Goal: Transaction & Acquisition: Purchase product/service

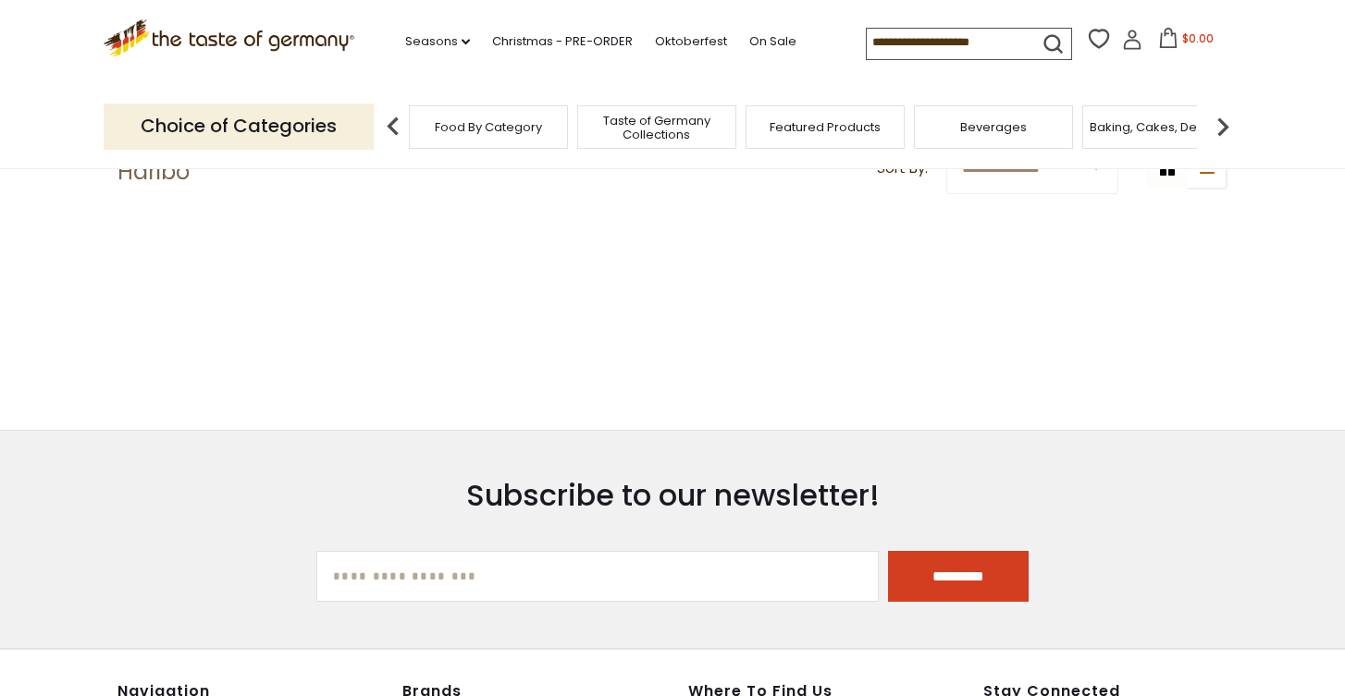
scroll to position [159, 0]
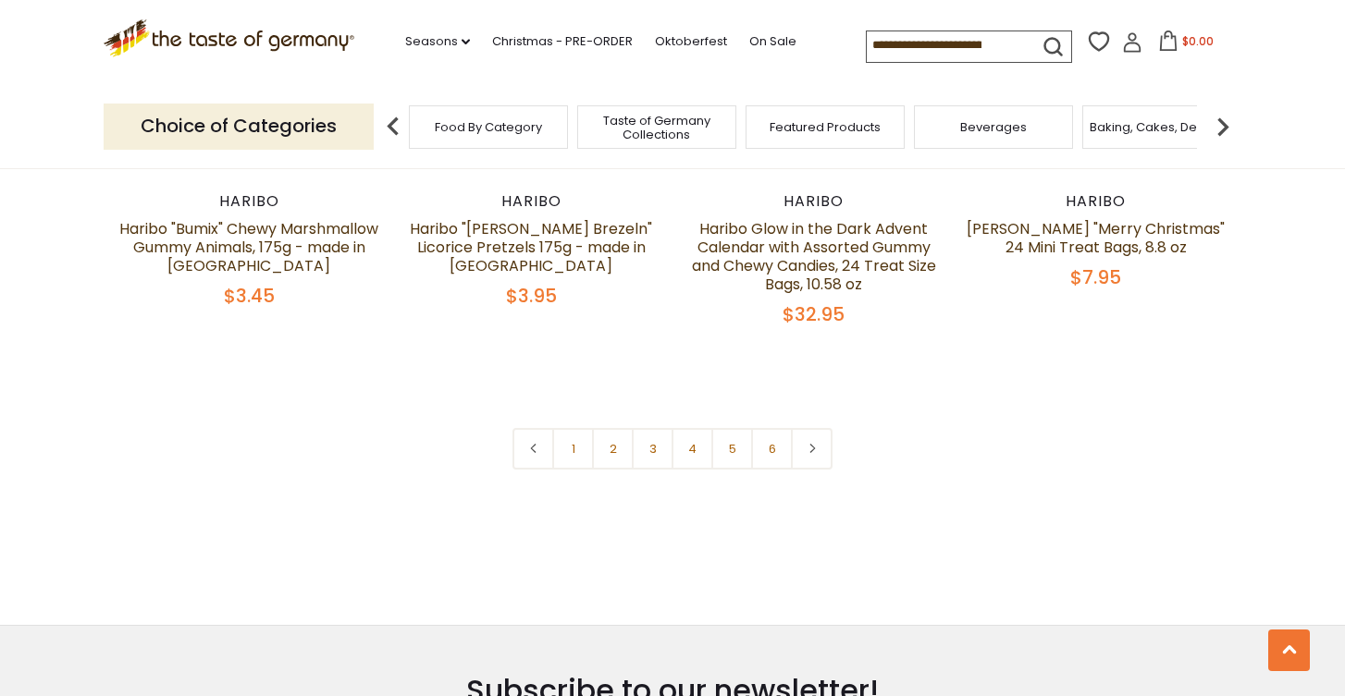
scroll to position [4078, 0]
click at [608, 429] on link "2" at bounding box center [613, 450] width 42 height 42
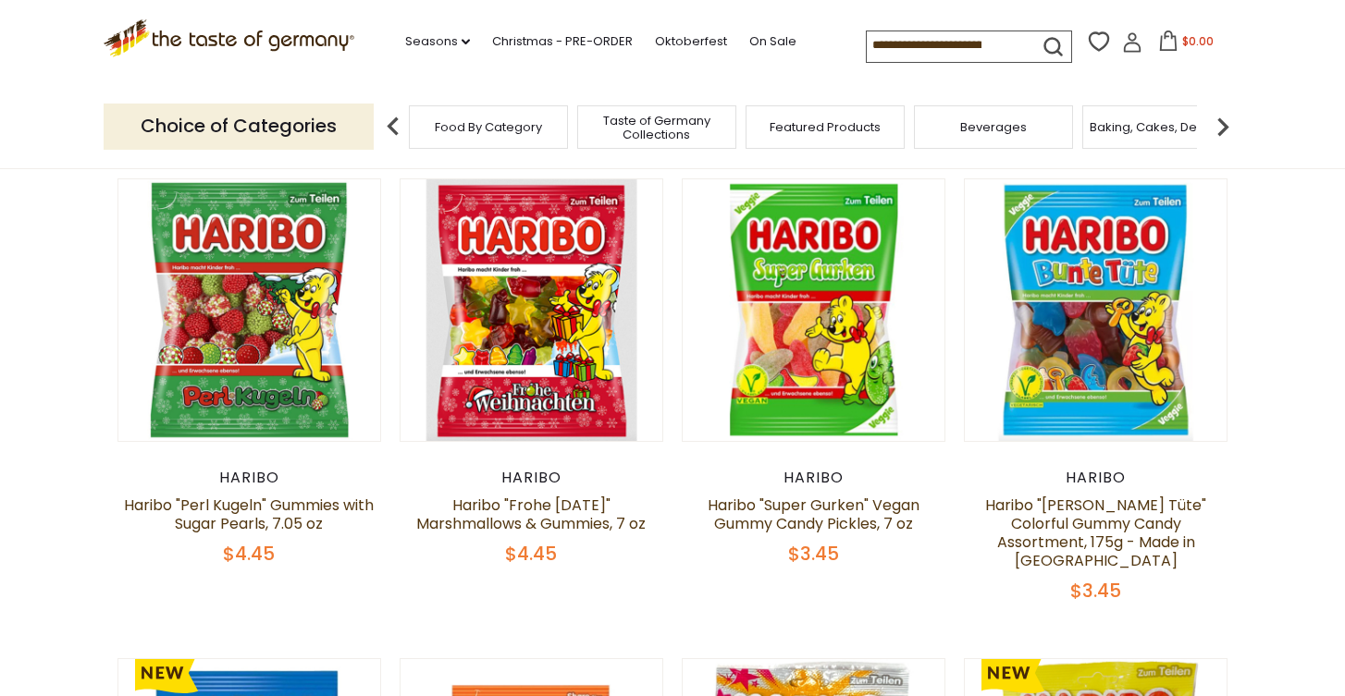
scroll to position [142, 0]
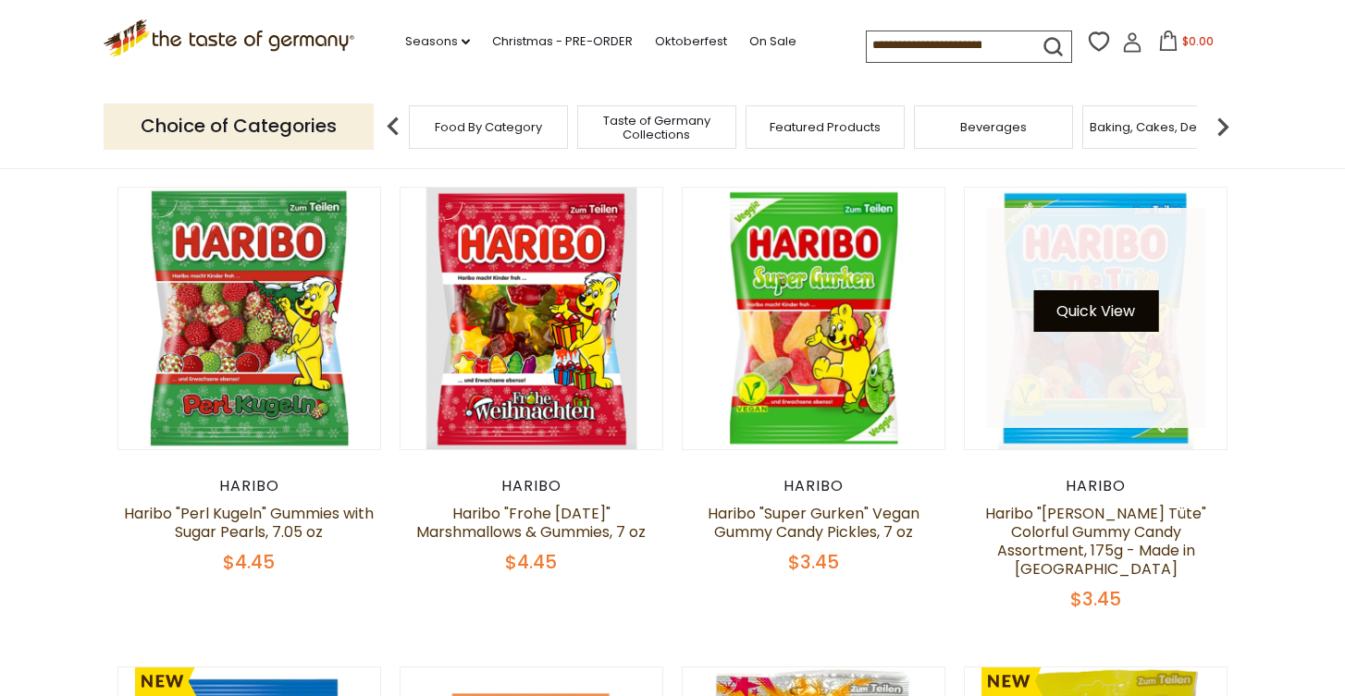
click at [1088, 306] on button "Quick View" at bounding box center [1095, 311] width 125 height 42
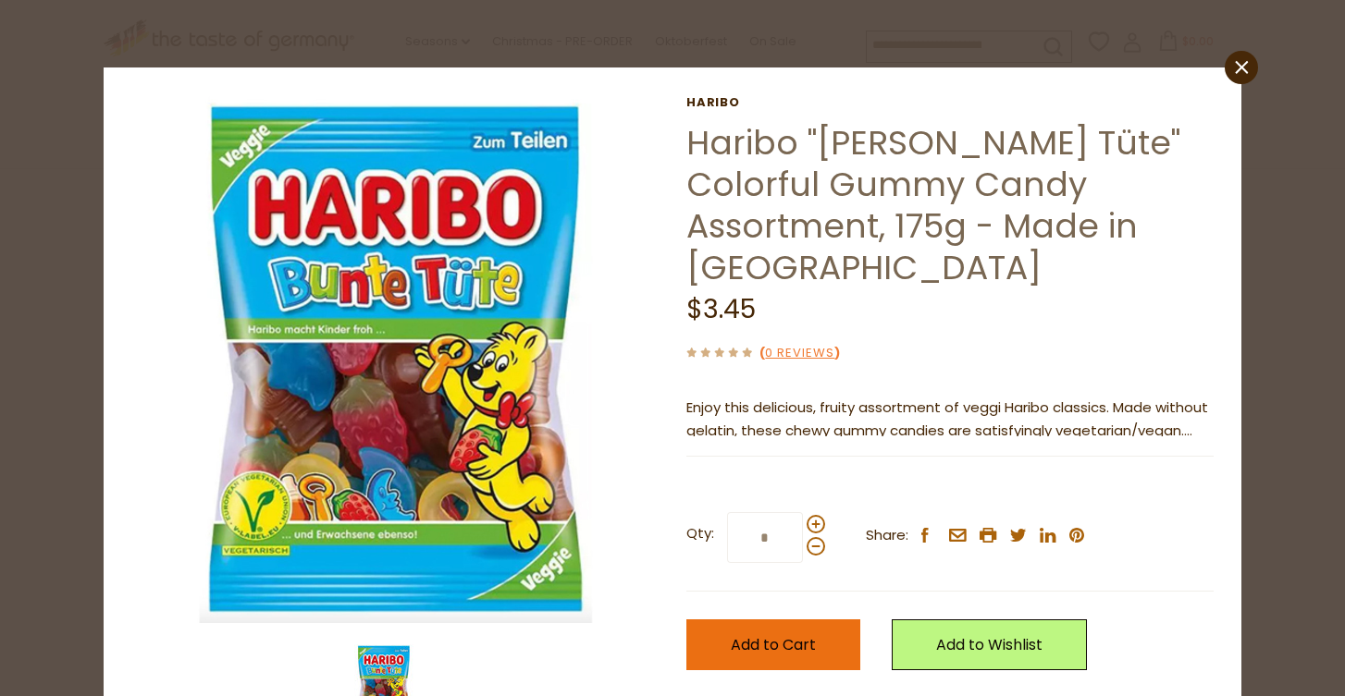
click at [803, 635] on span "Add to Cart" at bounding box center [773, 645] width 85 height 21
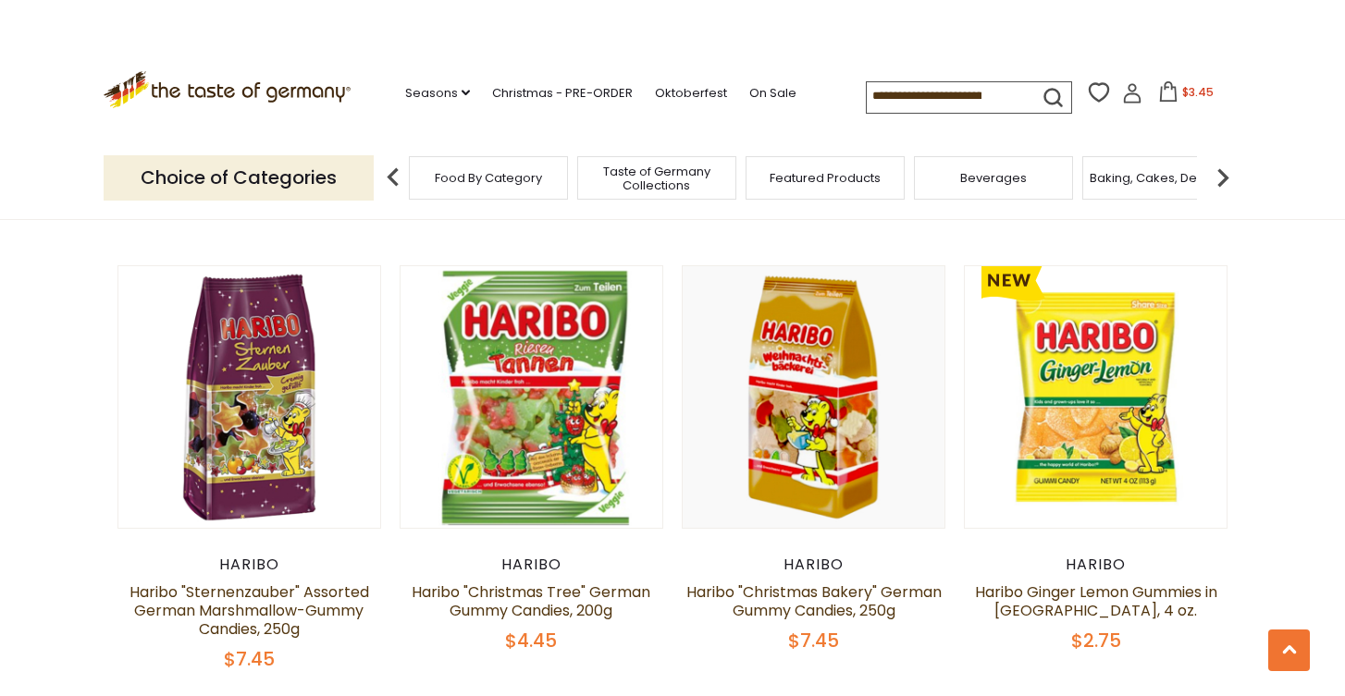
scroll to position [1042, 0]
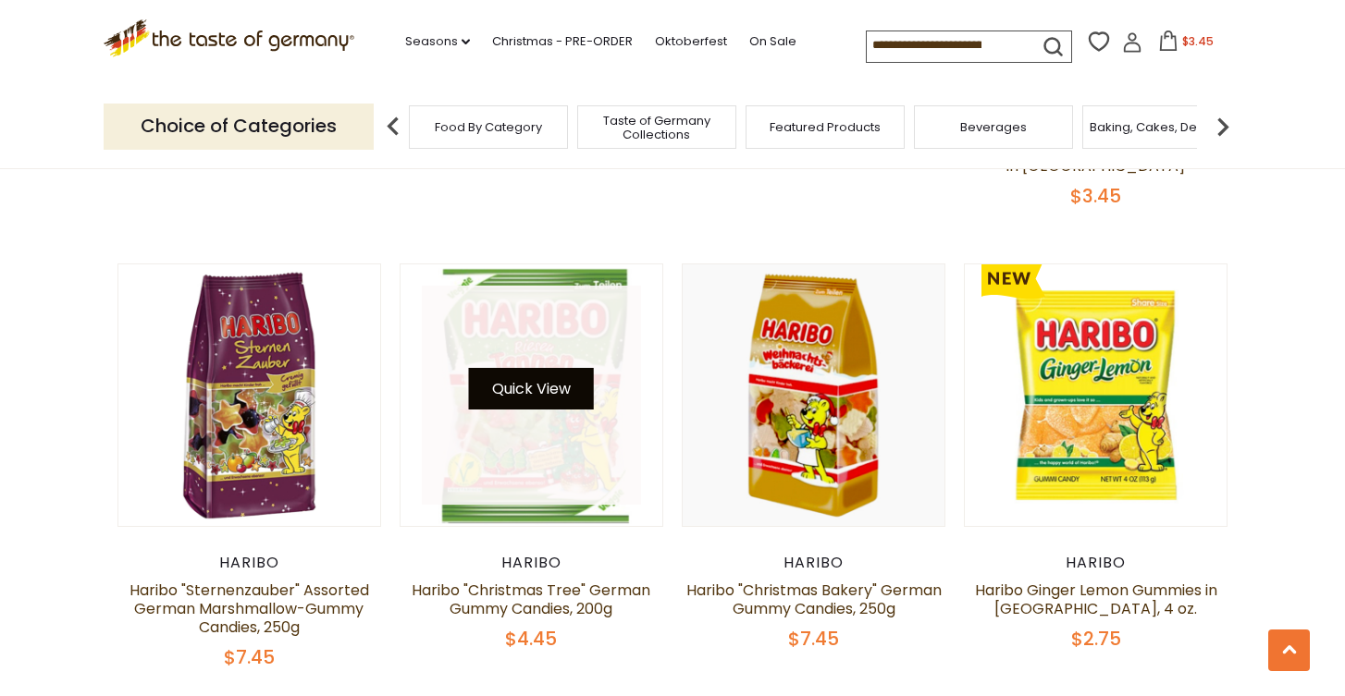
click at [547, 368] on button "Quick View" at bounding box center [531, 389] width 125 height 42
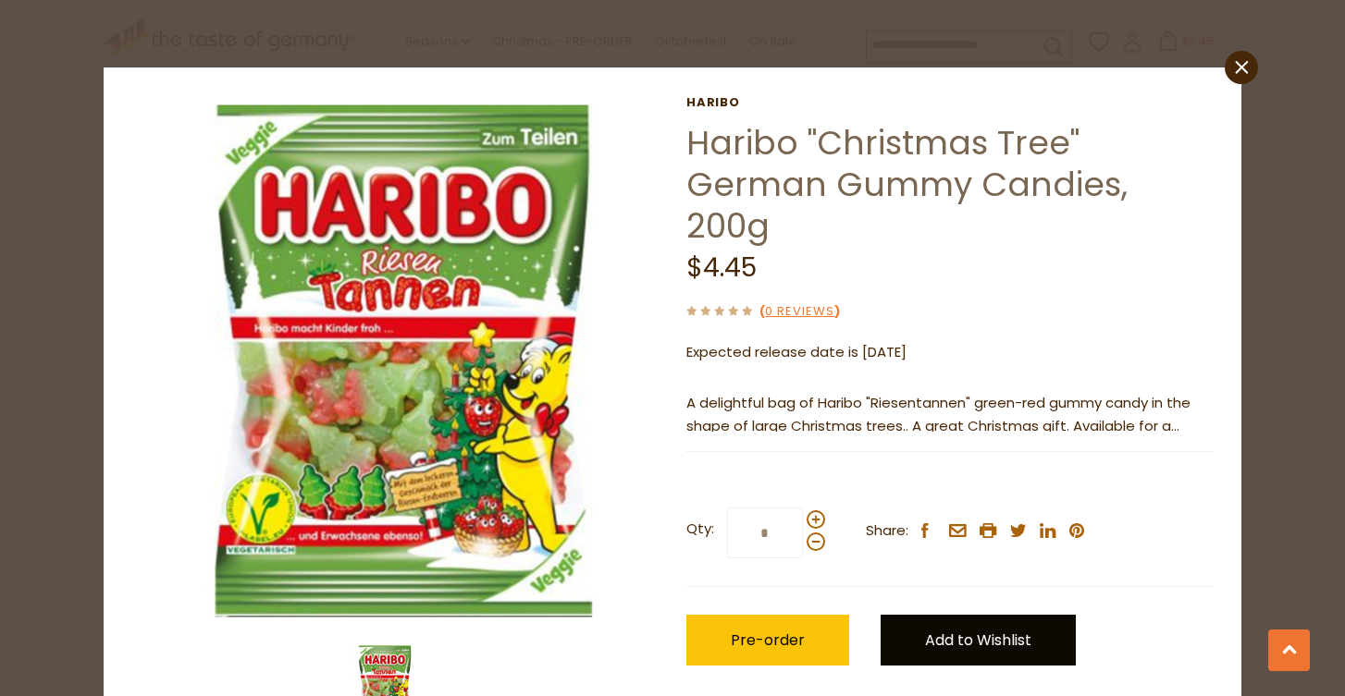
click at [914, 615] on link "Add to Wishlist" at bounding box center [978, 640] width 195 height 51
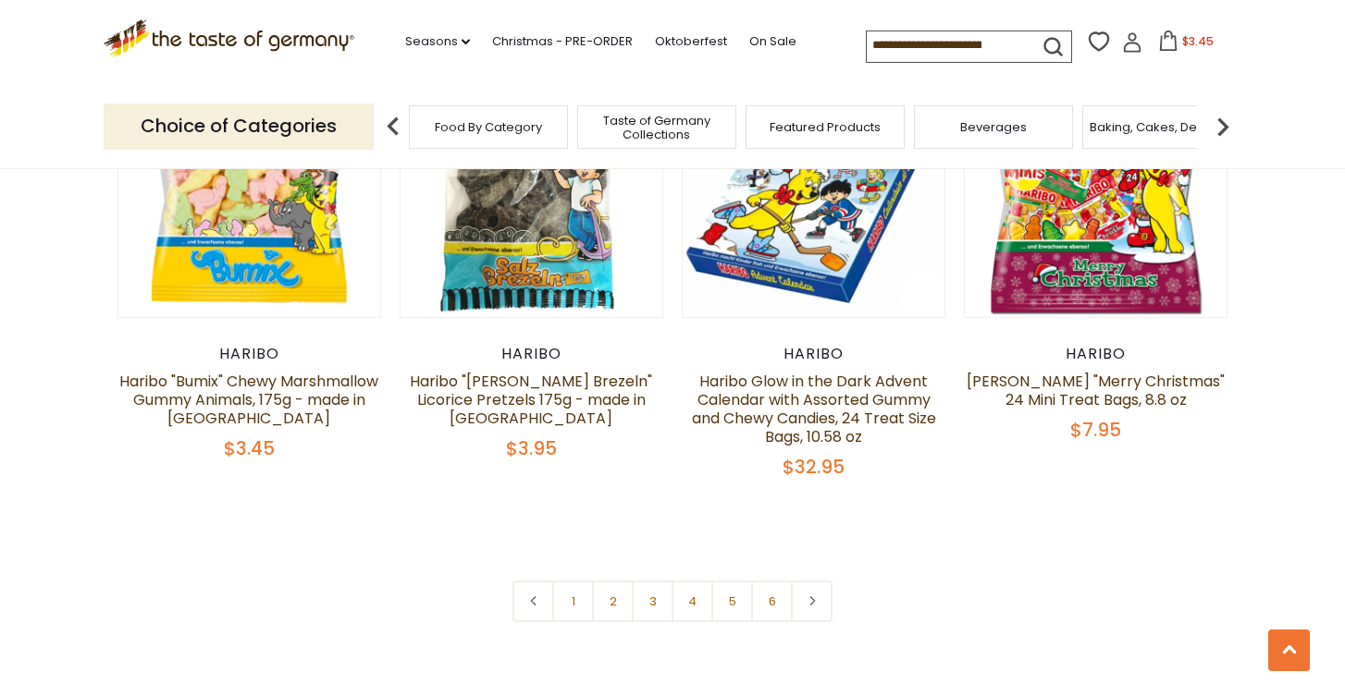
scroll to position [3984, 0]
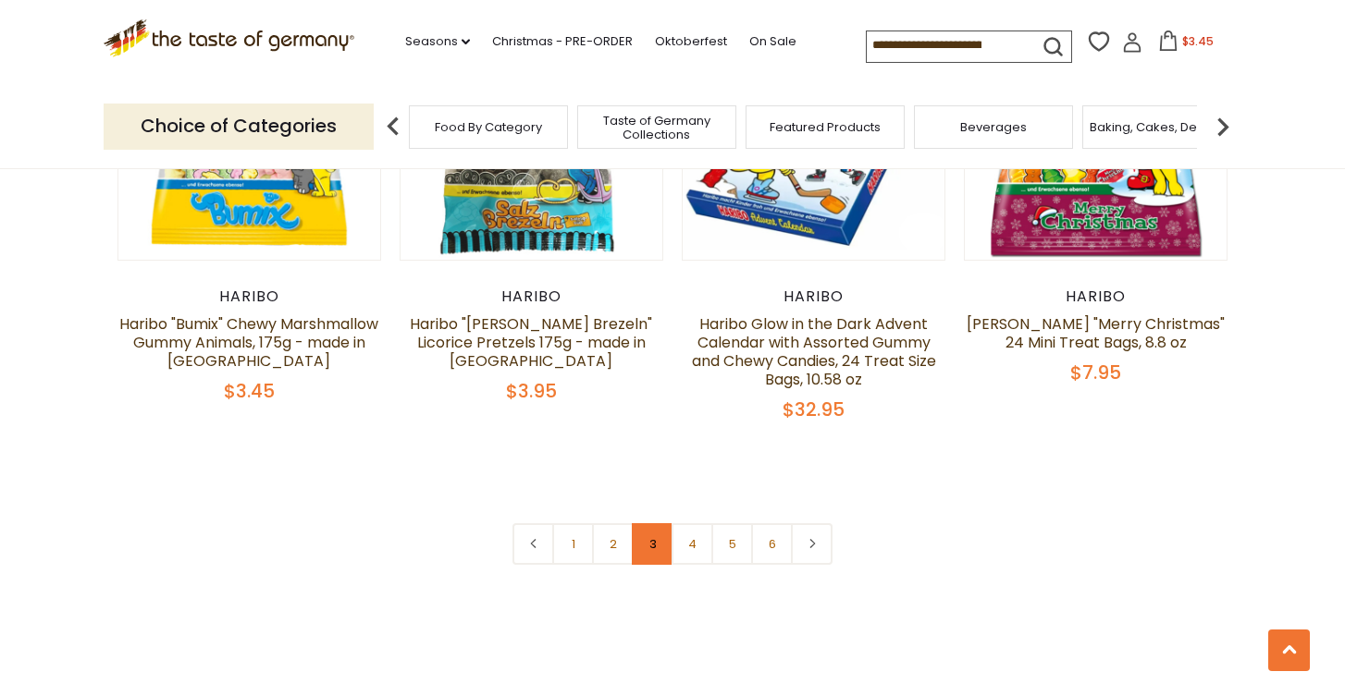
click at [643, 524] on link "3" at bounding box center [653, 545] width 42 height 42
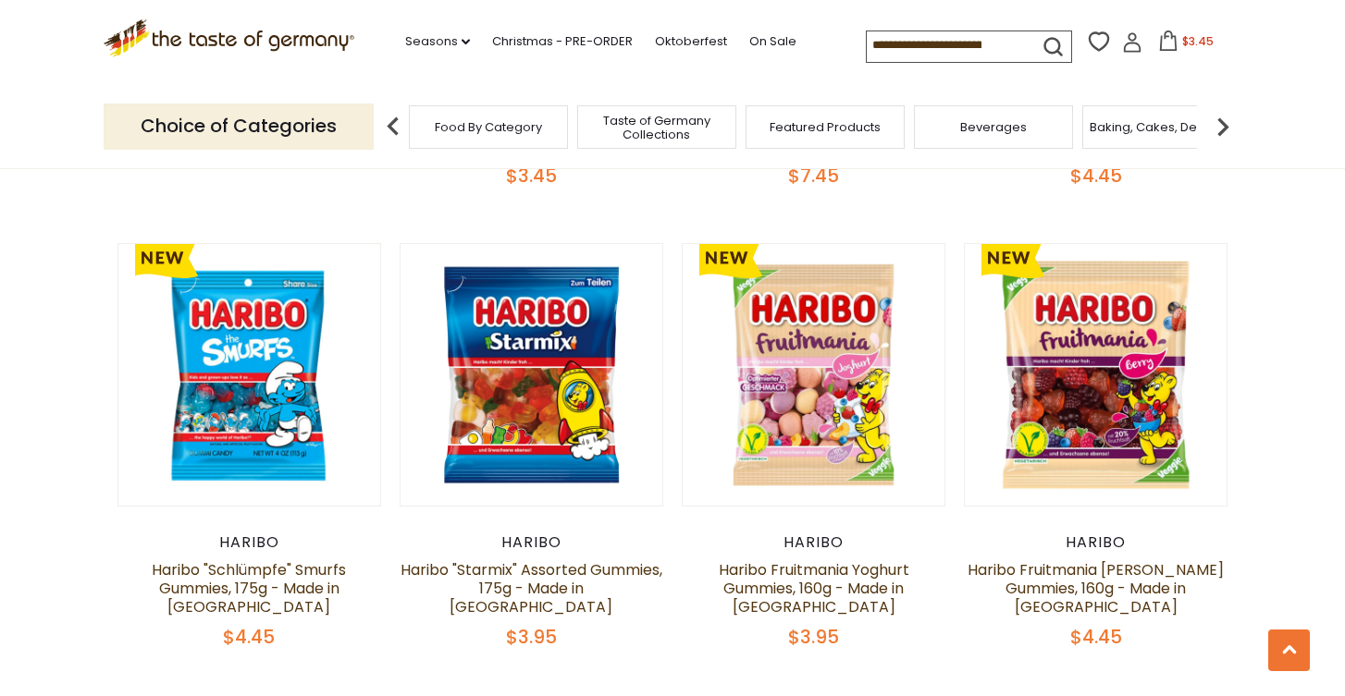
scroll to position [1505, 0]
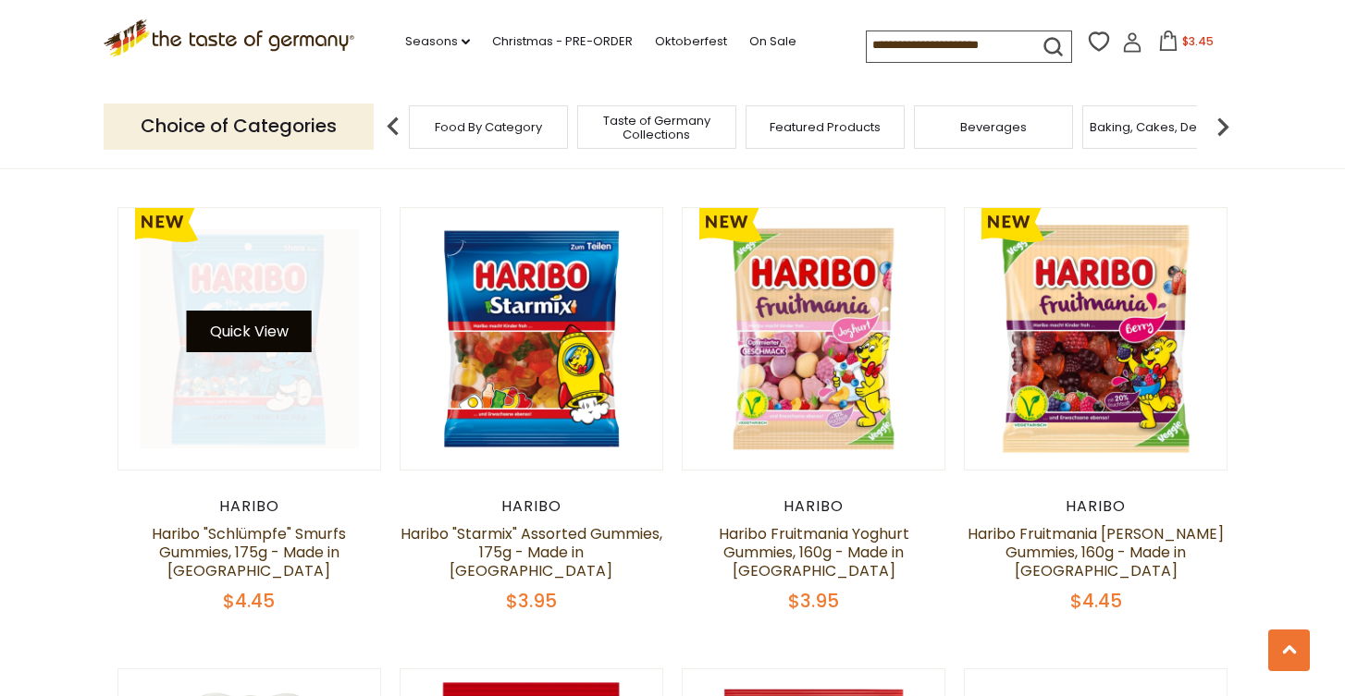
click at [244, 320] on button "Quick View" at bounding box center [249, 332] width 125 height 42
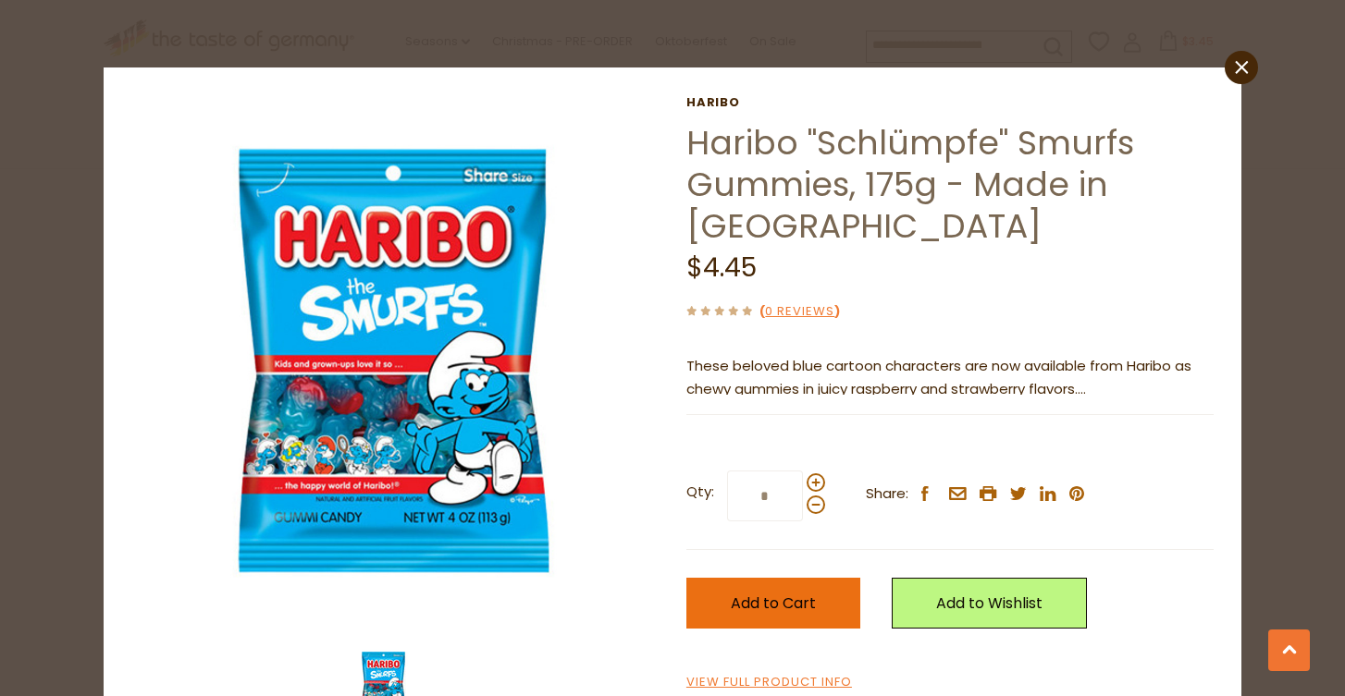
click at [785, 609] on span "Add to Cart" at bounding box center [773, 603] width 85 height 21
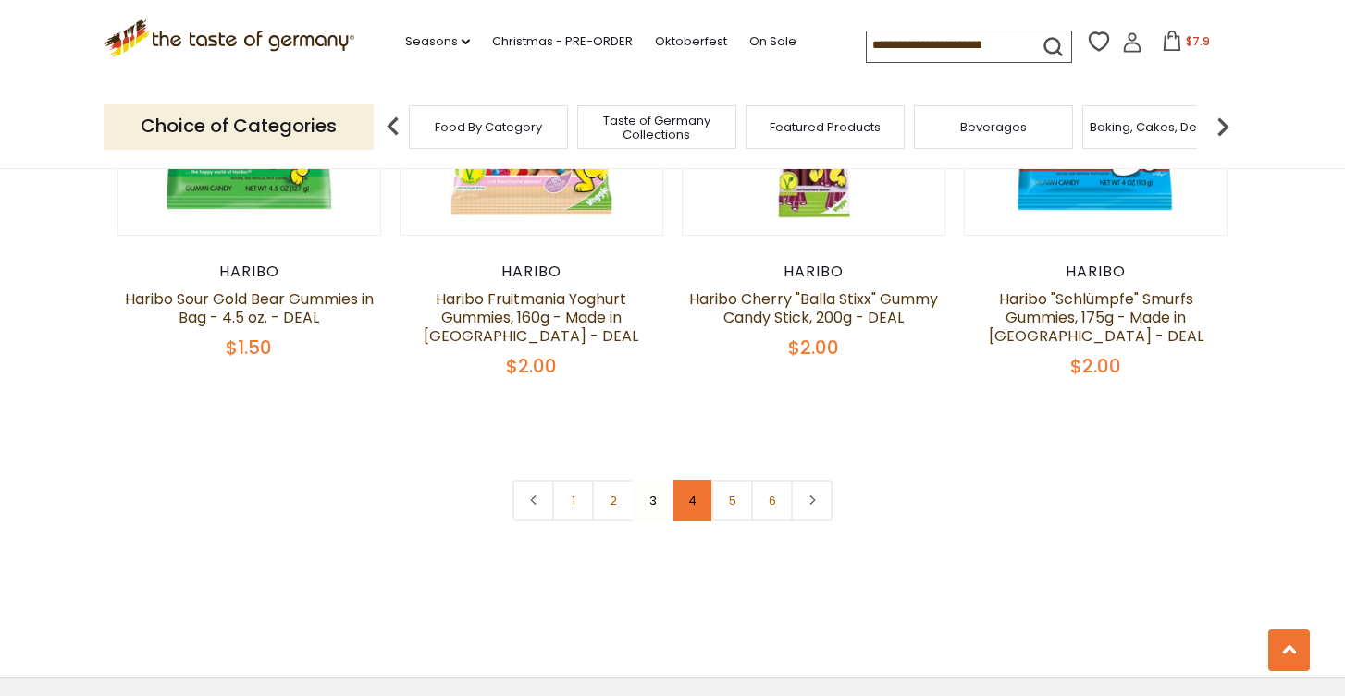
click at [688, 480] on link "4" at bounding box center [693, 501] width 42 height 42
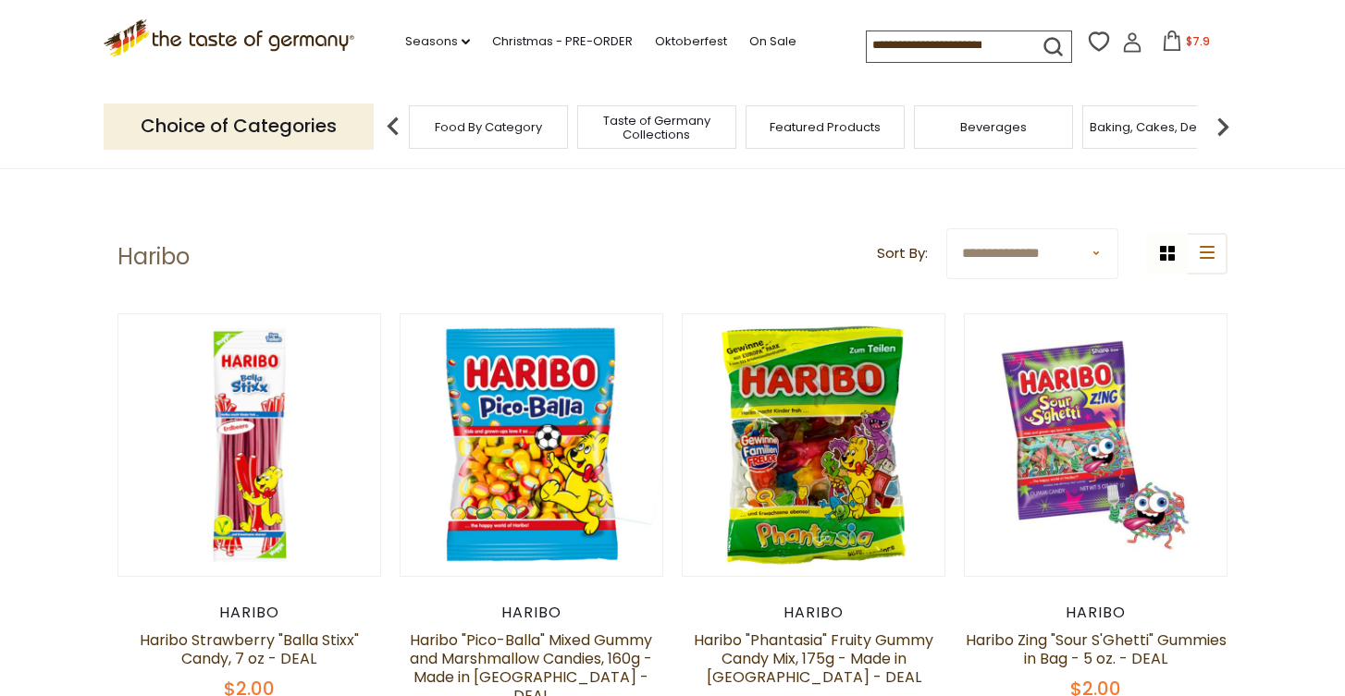
scroll to position [0, 0]
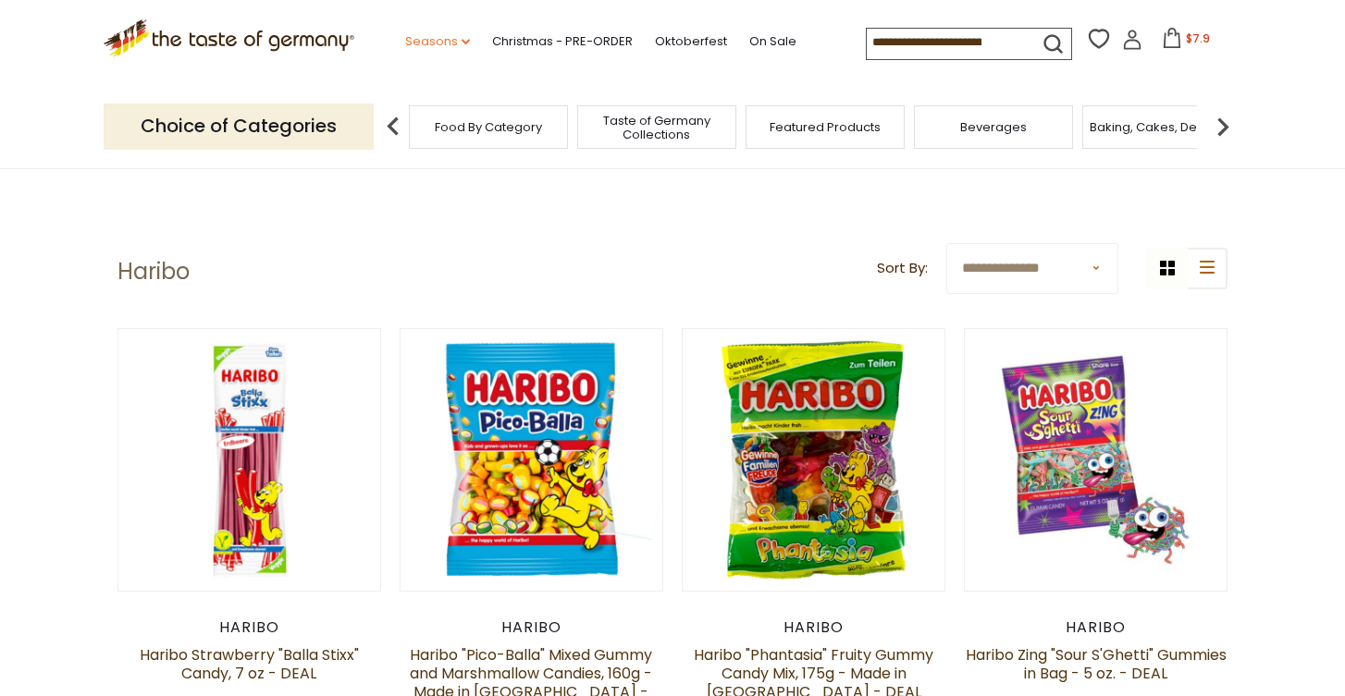
click at [423, 49] on link "Seasons dropdown_arrow" at bounding box center [437, 41] width 65 height 20
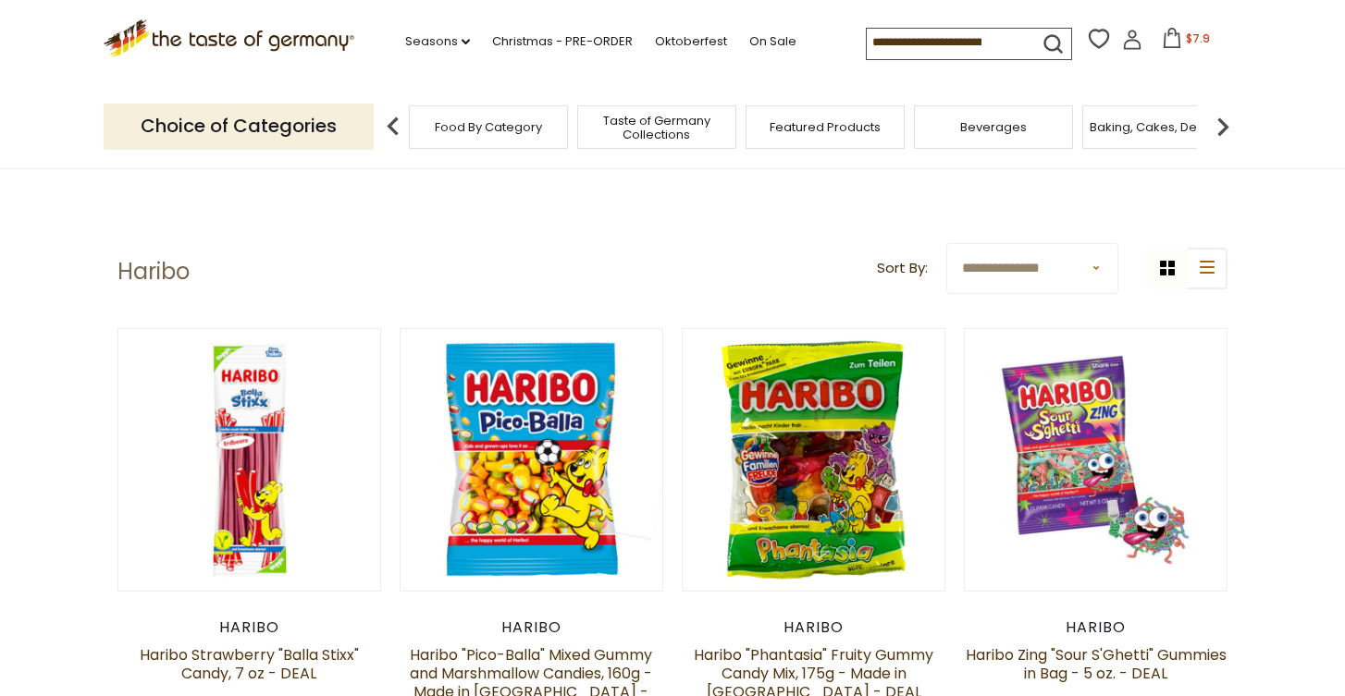
click at [500, 134] on span "Food By Category" at bounding box center [488, 127] width 107 height 14
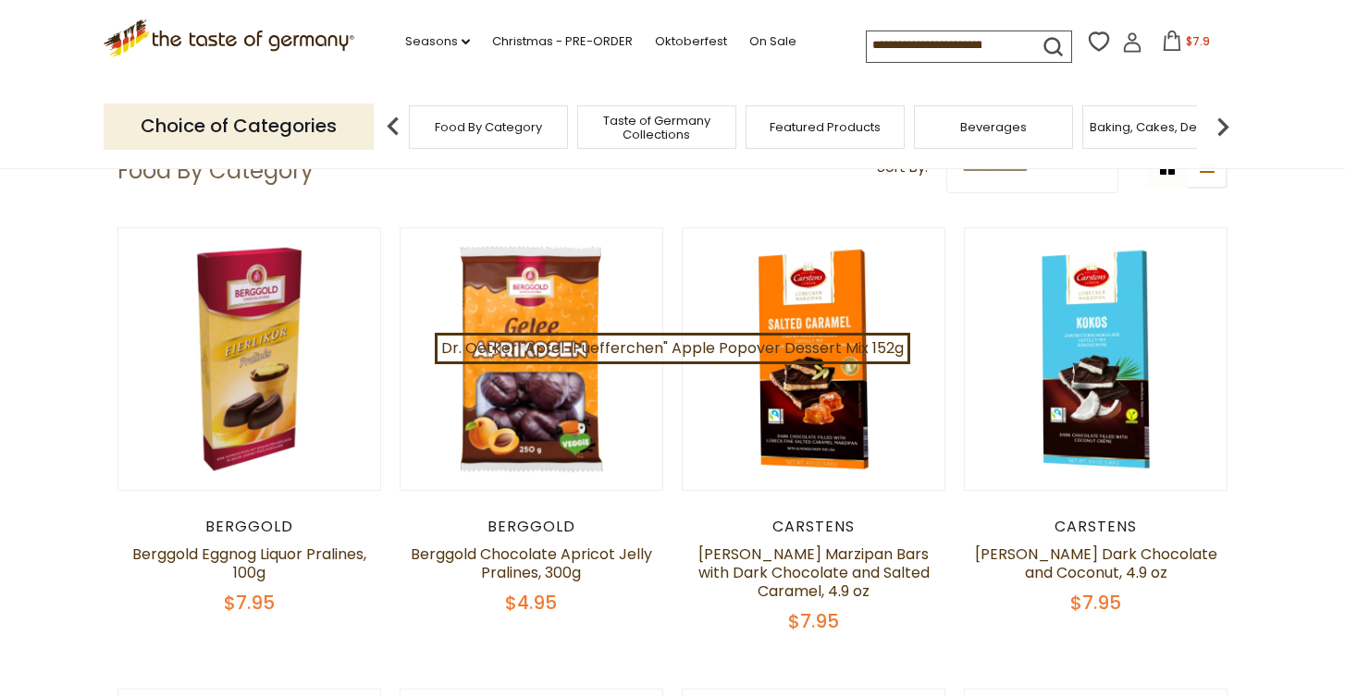
scroll to position [148, 0]
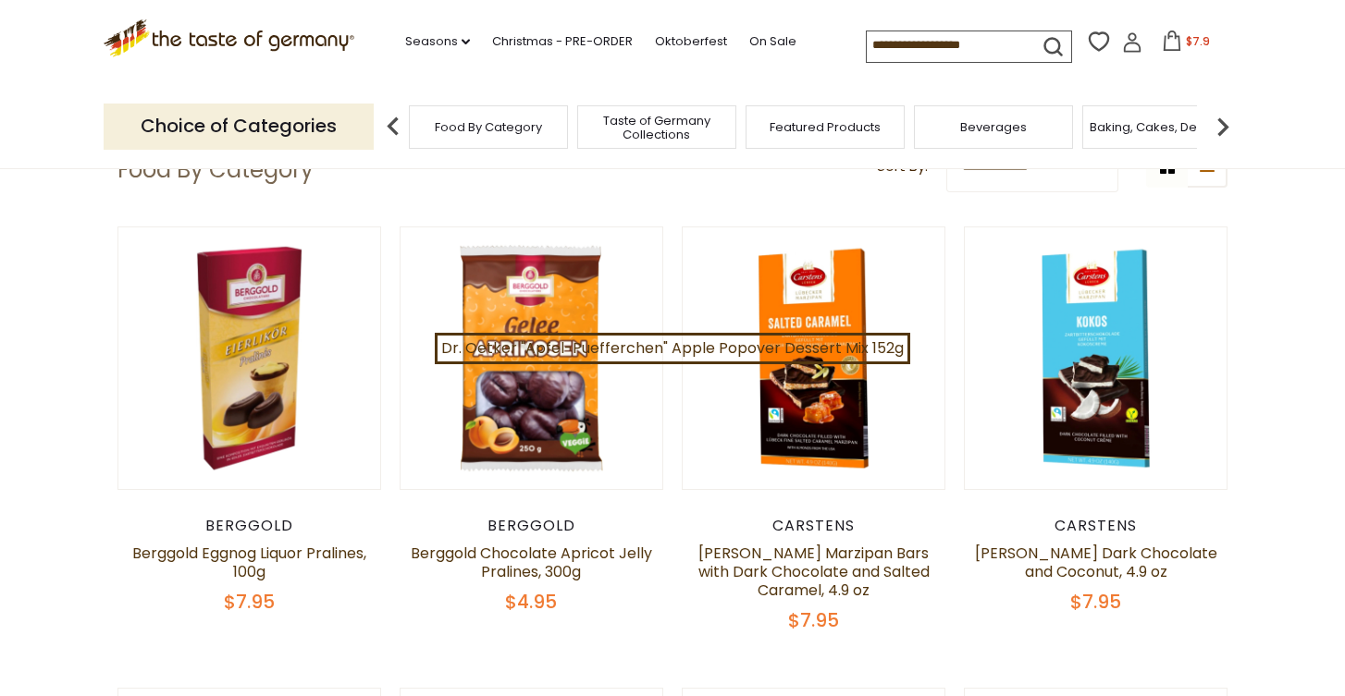
click at [834, 137] on div "Featured Products" at bounding box center [825, 126] width 159 height 43
click at [831, 134] on span "Featured Products" at bounding box center [815, 127] width 111 height 14
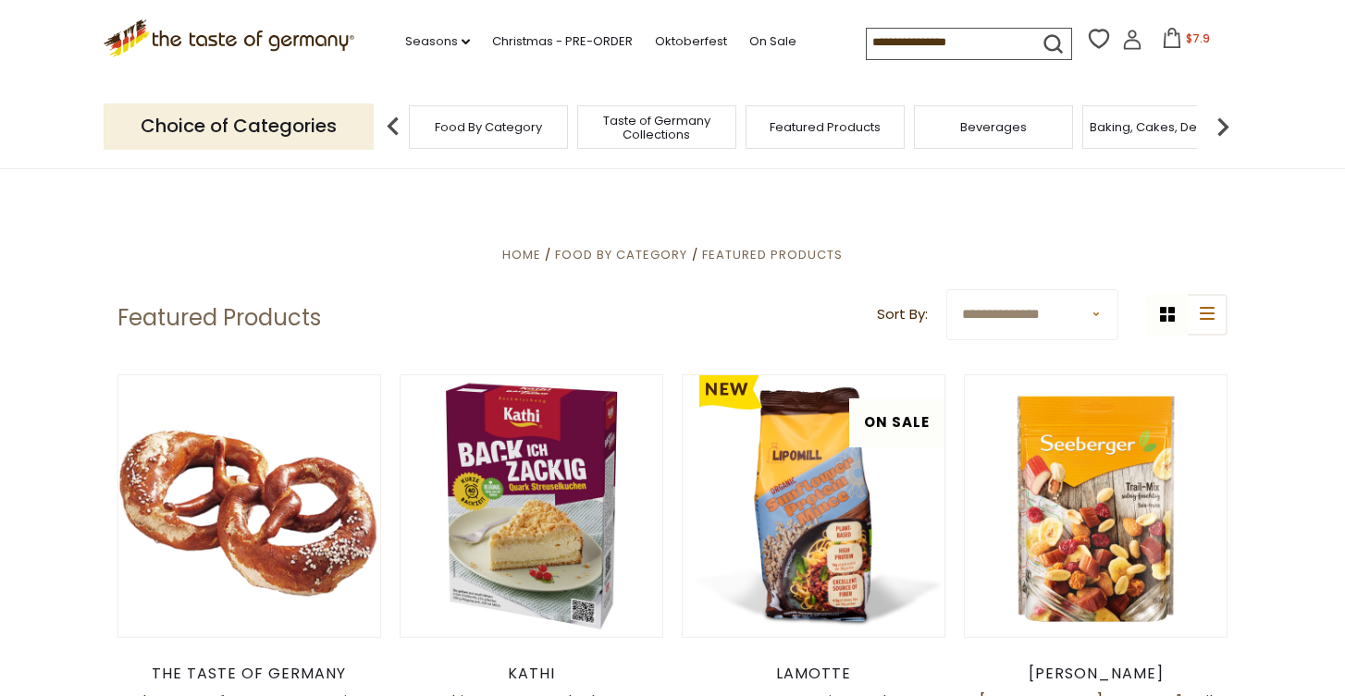
click at [1219, 121] on img at bounding box center [1222, 126] width 37 height 37
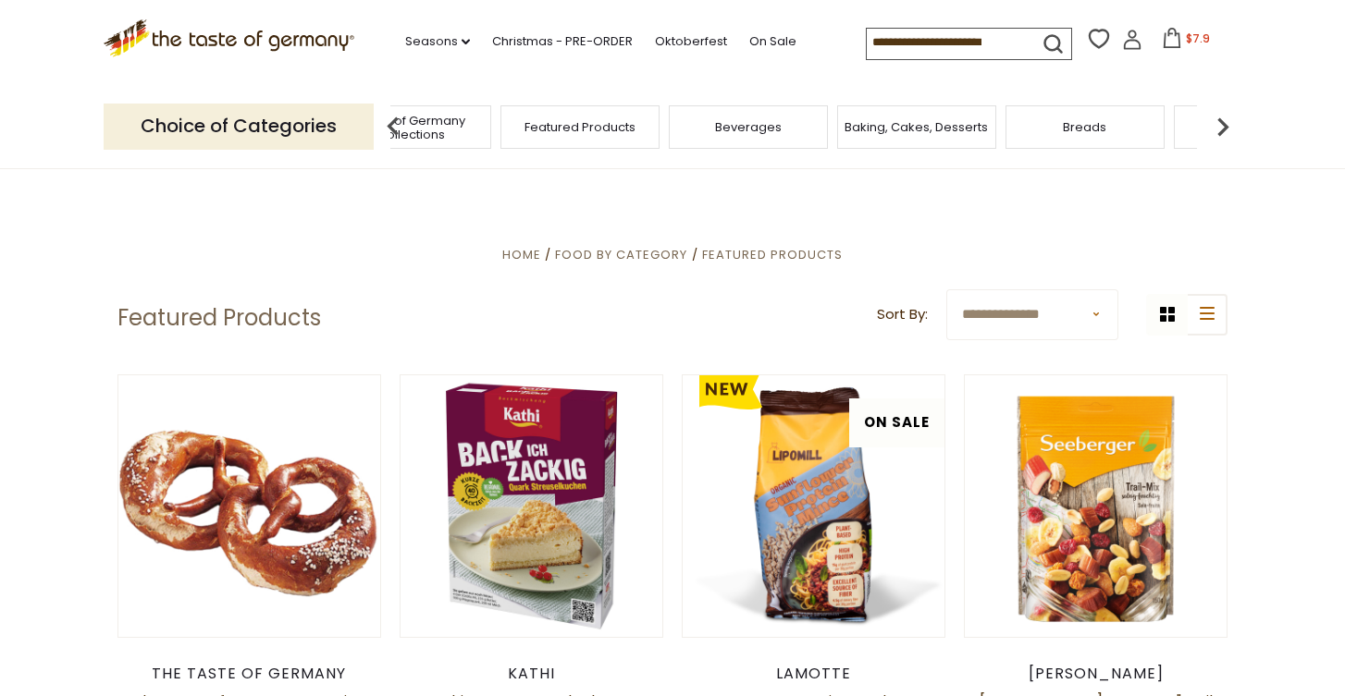
click at [1219, 121] on img at bounding box center [1222, 126] width 37 height 37
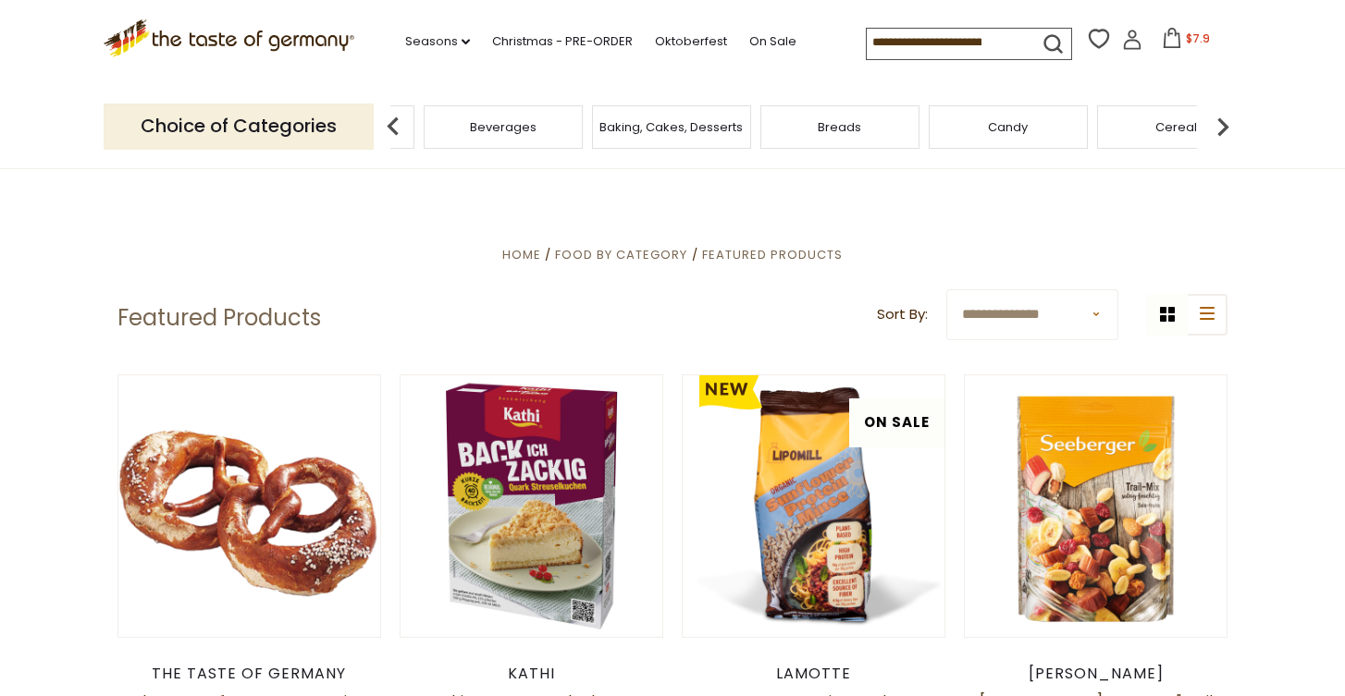
click at [1219, 121] on img at bounding box center [1222, 126] width 37 height 37
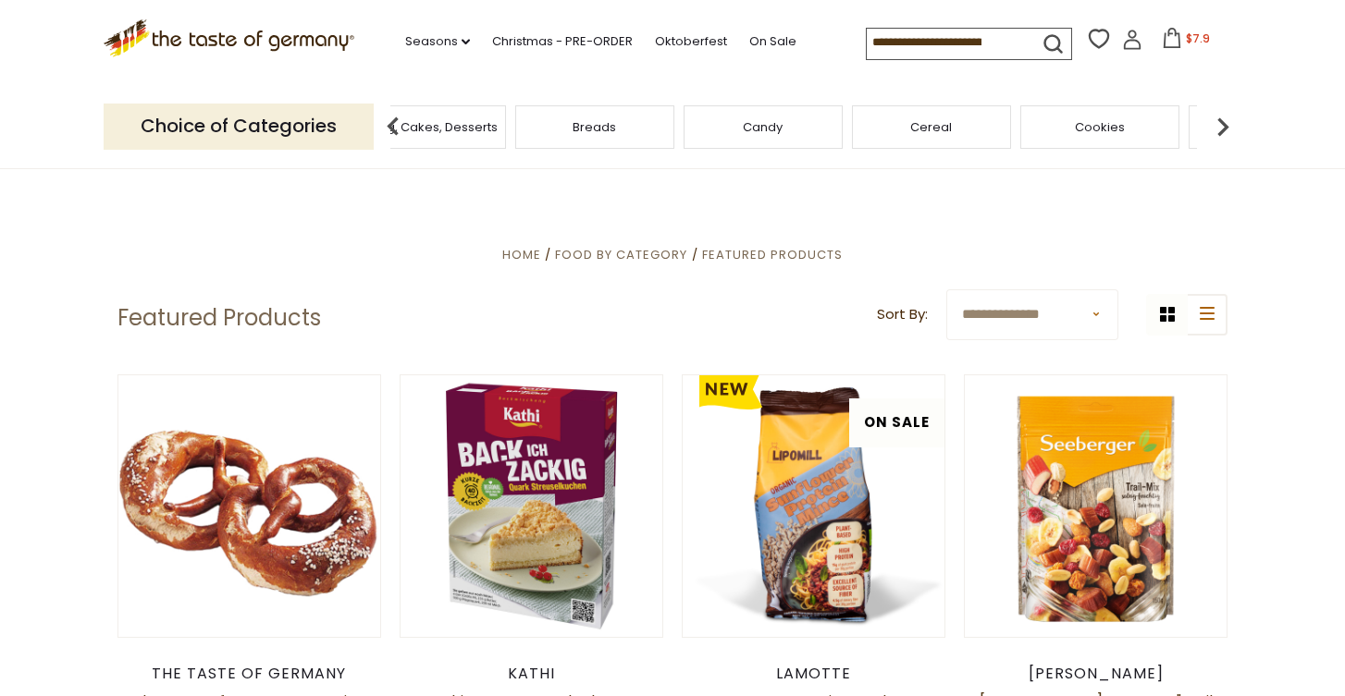
click at [735, 139] on div "Candy" at bounding box center [763, 126] width 159 height 43
click at [748, 126] on span "Candy" at bounding box center [763, 127] width 40 height 14
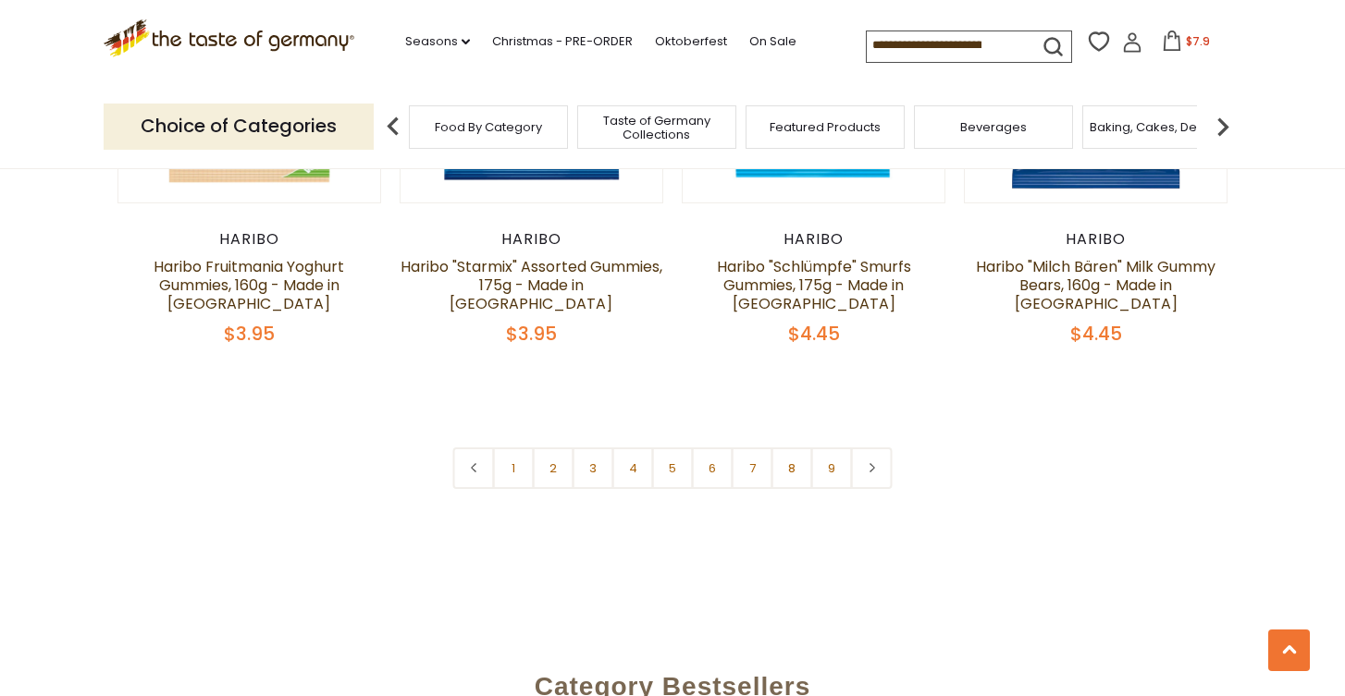
scroll to position [4482, 0]
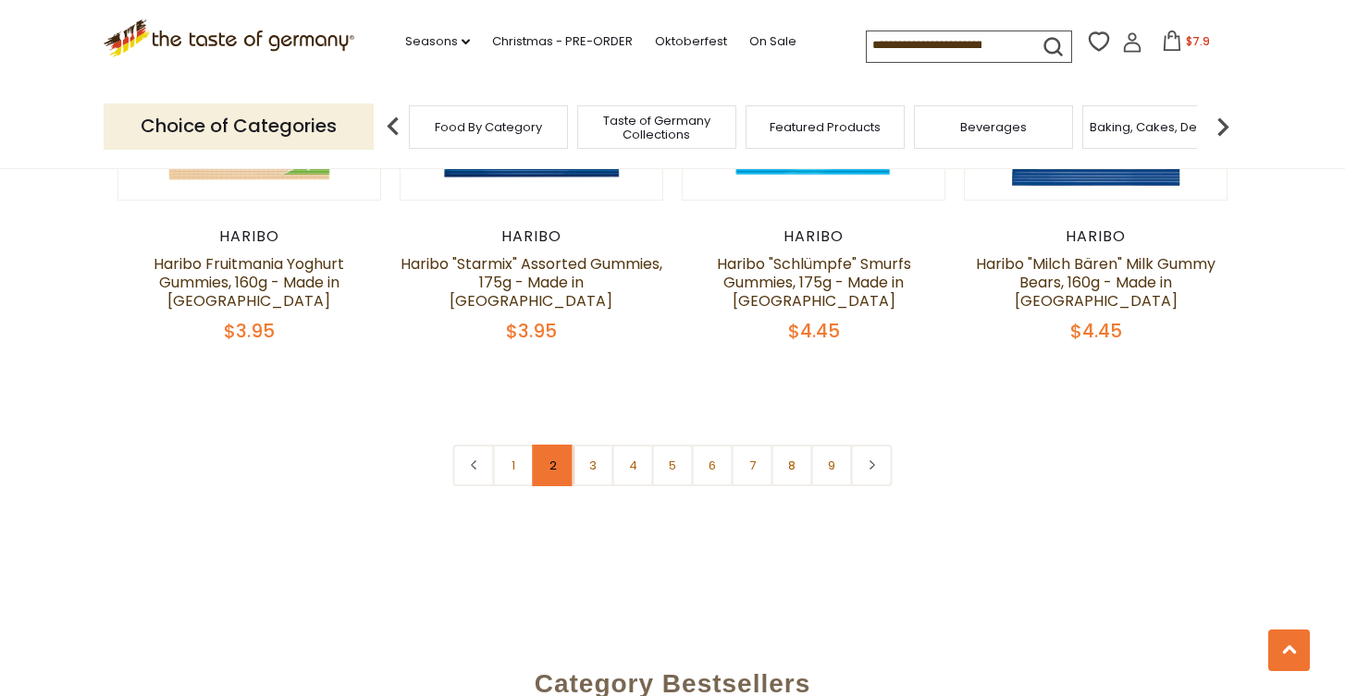
click at [561, 445] on link "2" at bounding box center [554, 466] width 42 height 42
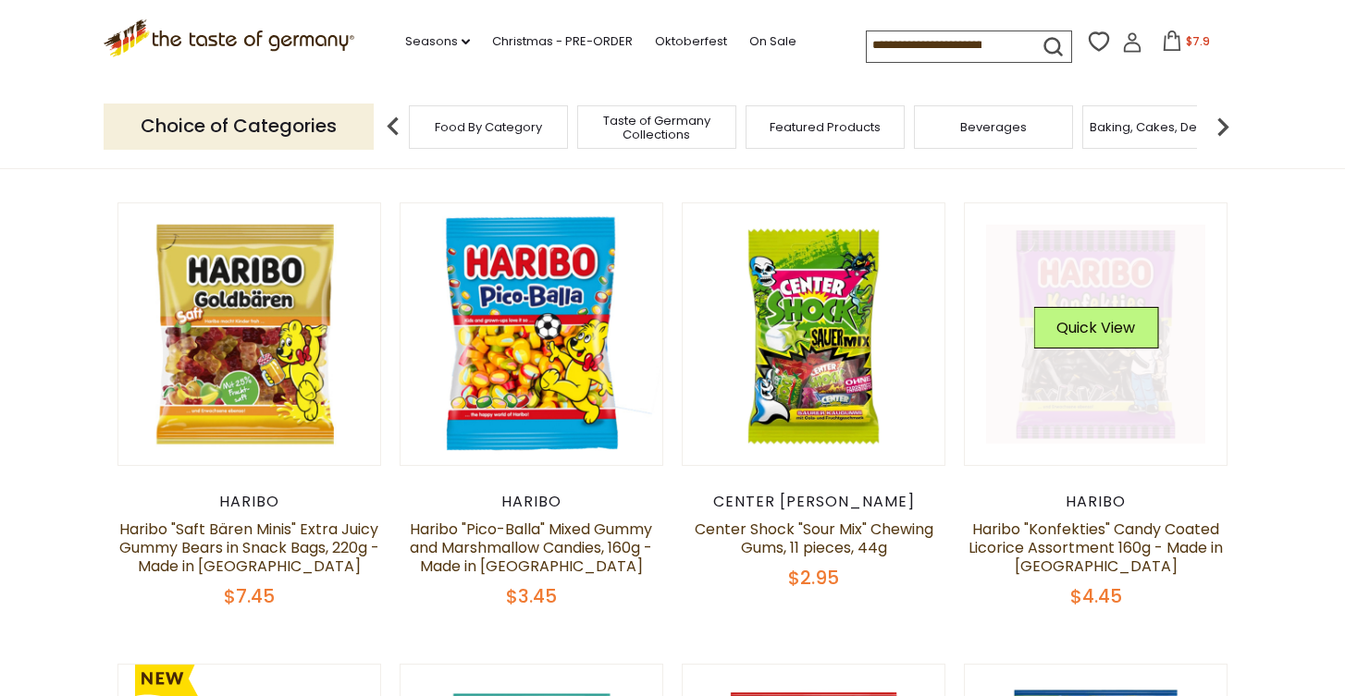
scroll to position [478, 0]
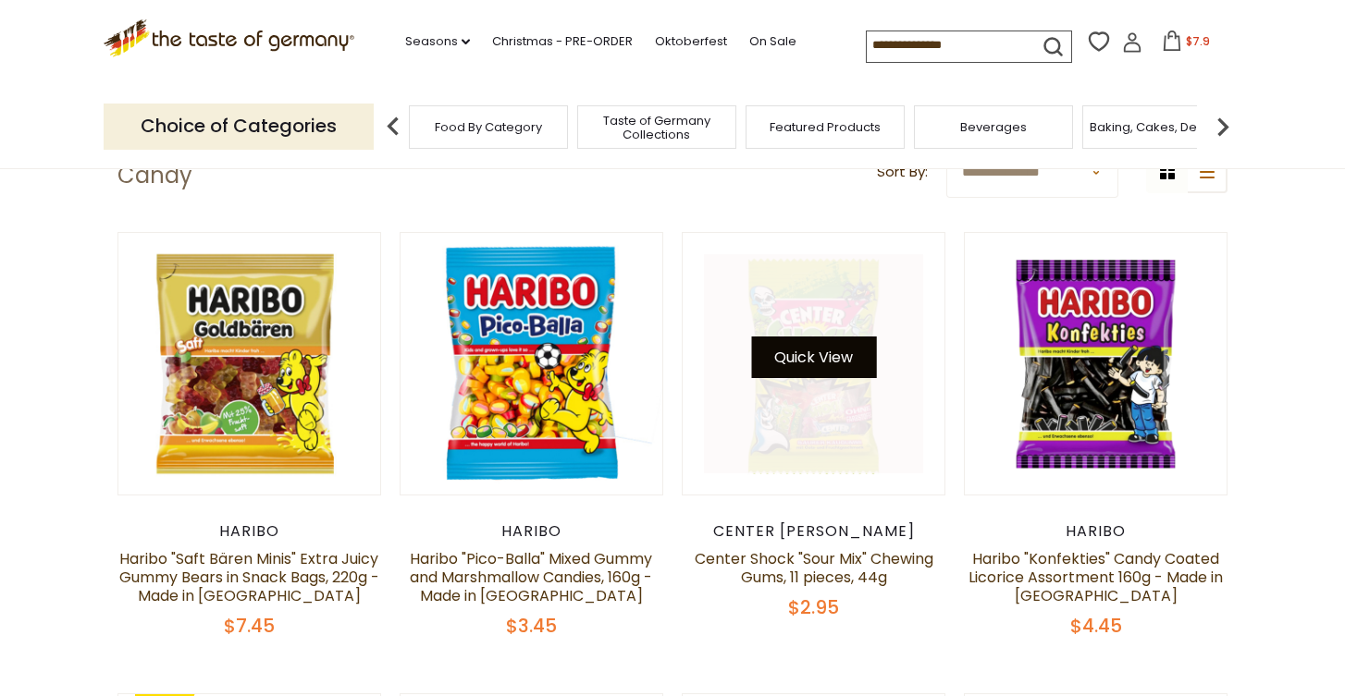
click at [820, 364] on button "Quick View" at bounding box center [813, 358] width 125 height 42
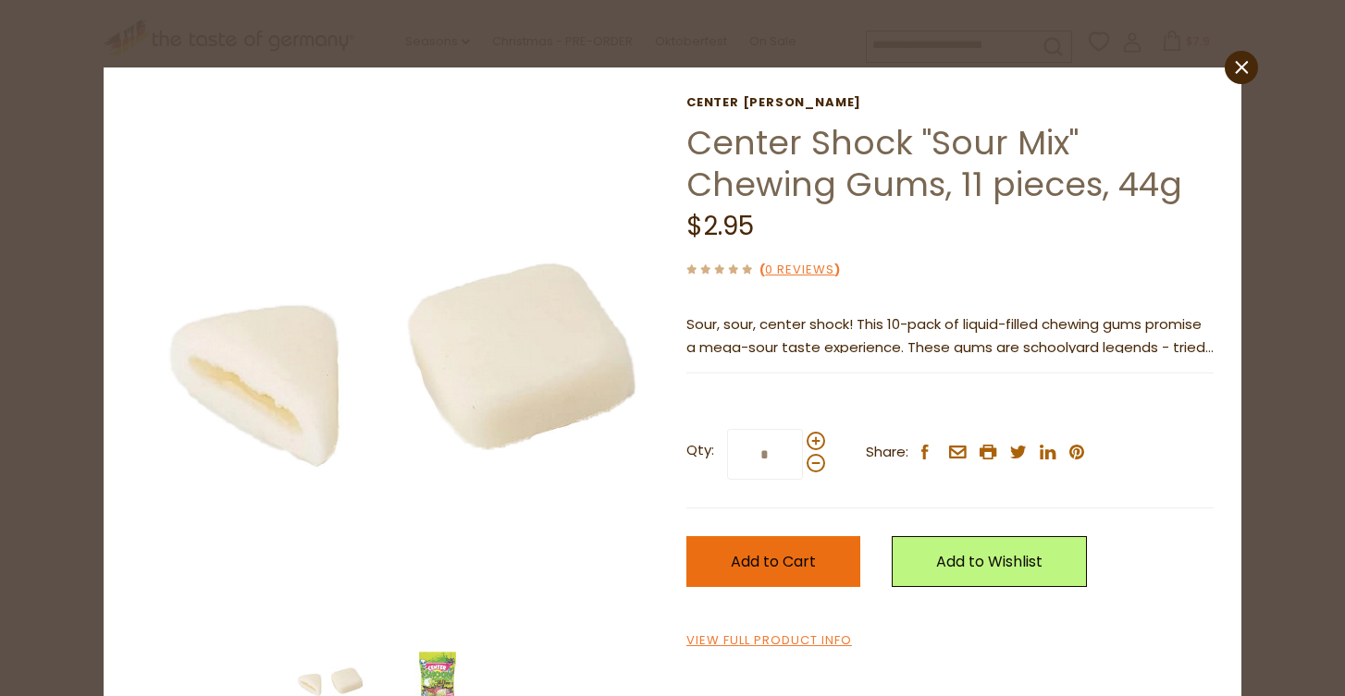
click at [778, 568] on span "Add to Cart" at bounding box center [773, 561] width 85 height 21
